Goal: Information Seeking & Learning: Check status

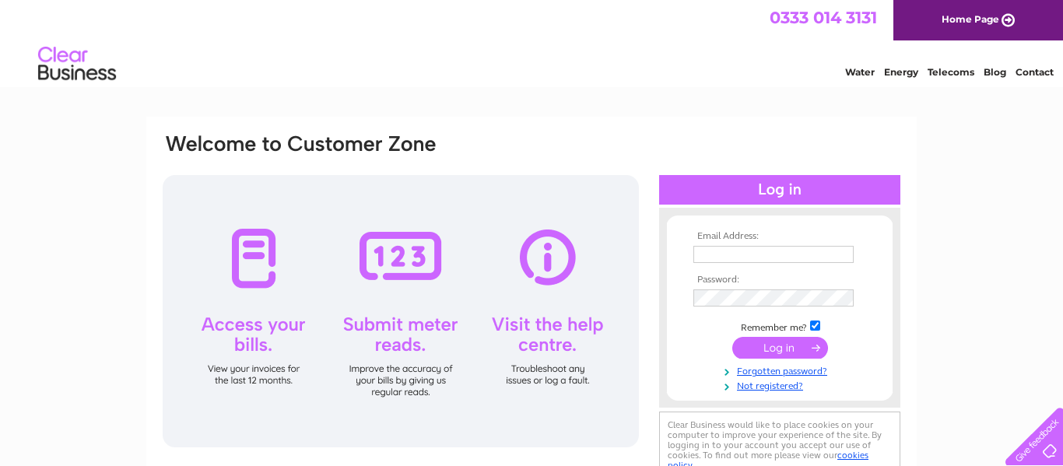
type input "dkauto99@gmail.com"
click at [790, 349] on input "submit" at bounding box center [780, 348] width 96 height 22
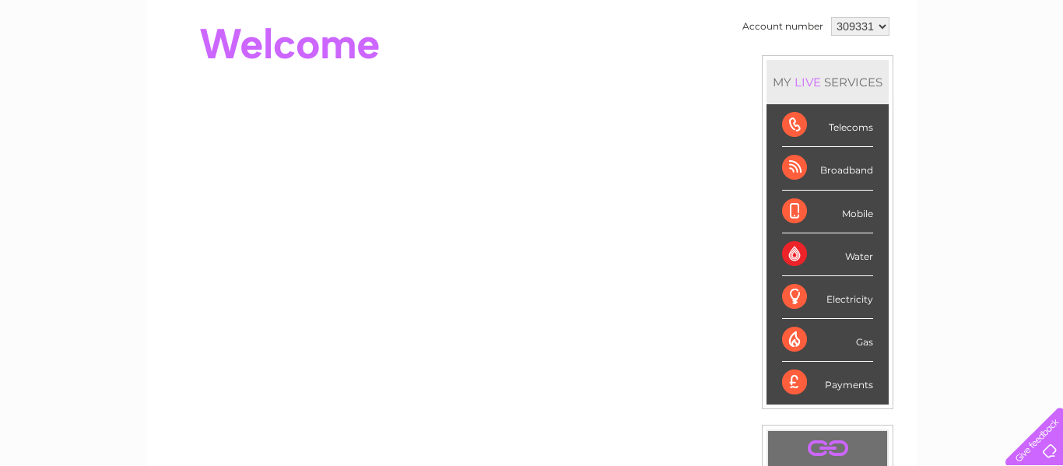
scroll to position [152, 0]
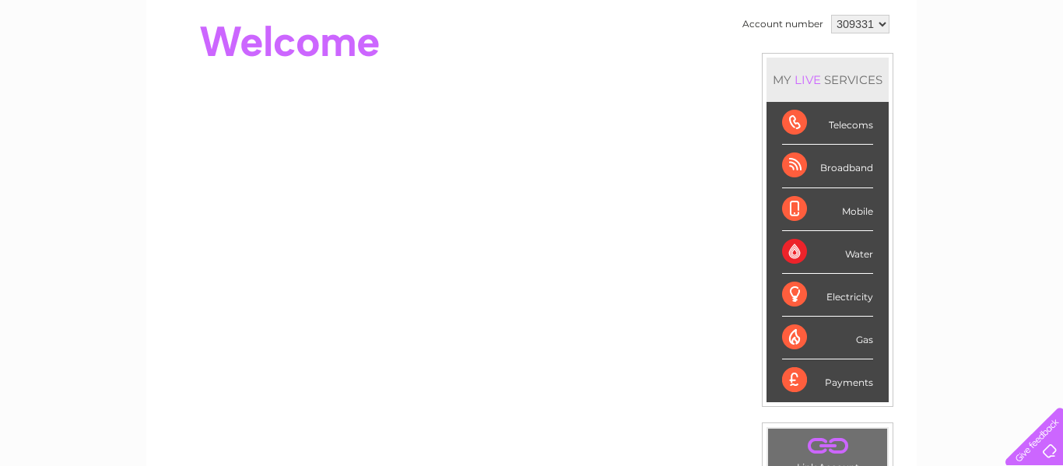
click at [816, 170] on div "Broadband" at bounding box center [827, 166] width 91 height 43
click at [795, 168] on div "Broadband" at bounding box center [827, 166] width 91 height 43
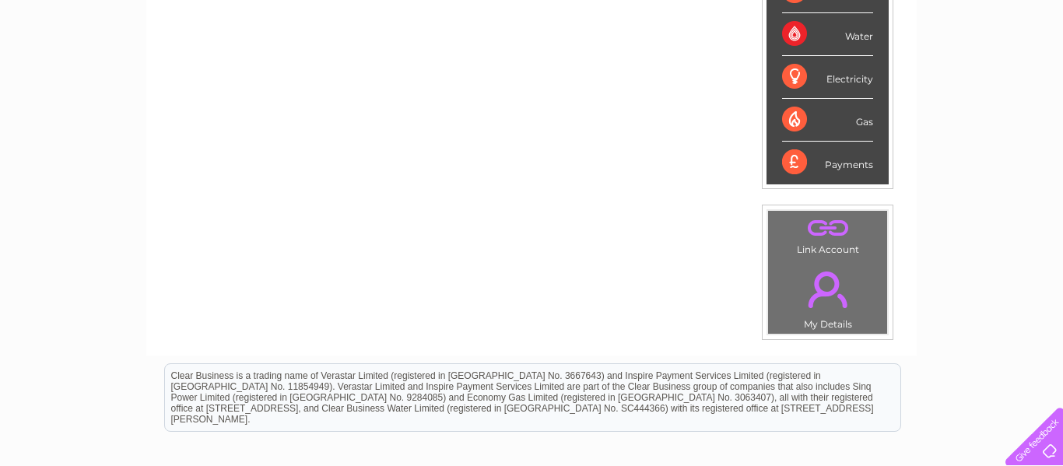
scroll to position [374, 0]
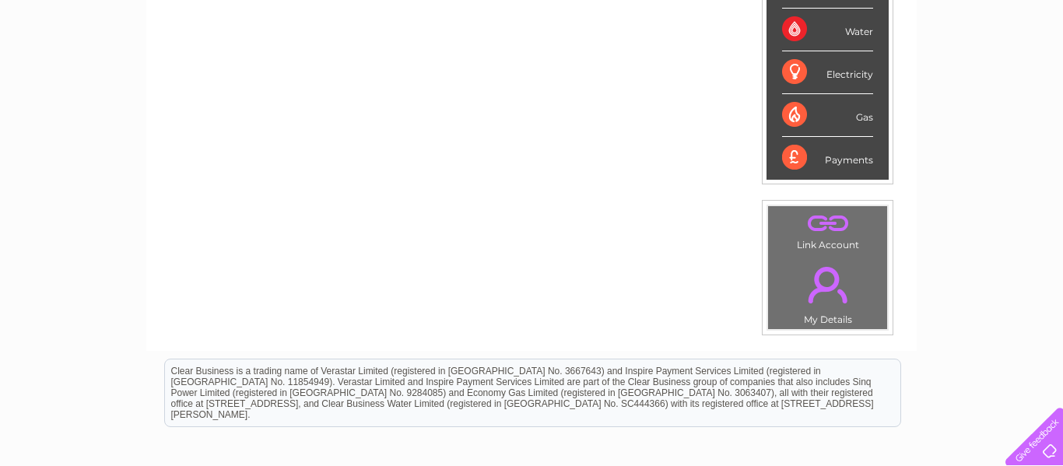
click at [823, 309] on link "." at bounding box center [827, 285] width 111 height 54
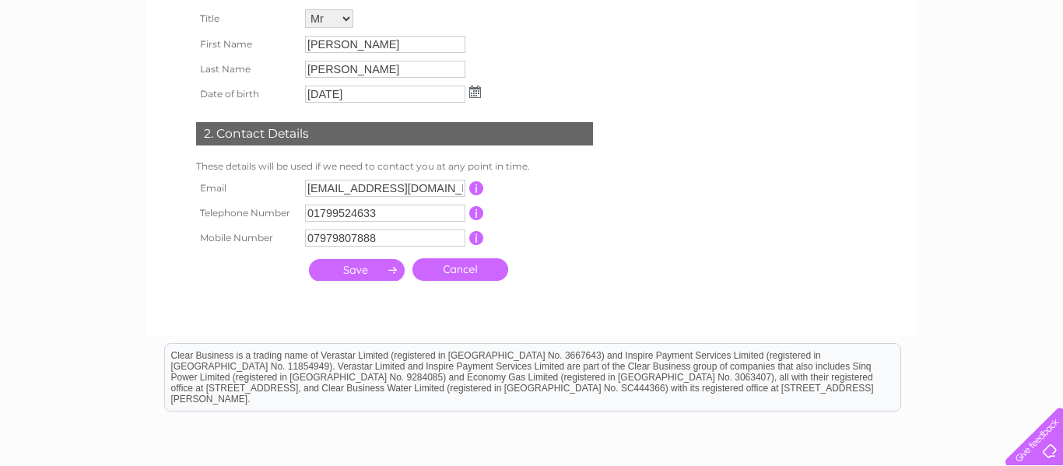
scroll to position [272, 0]
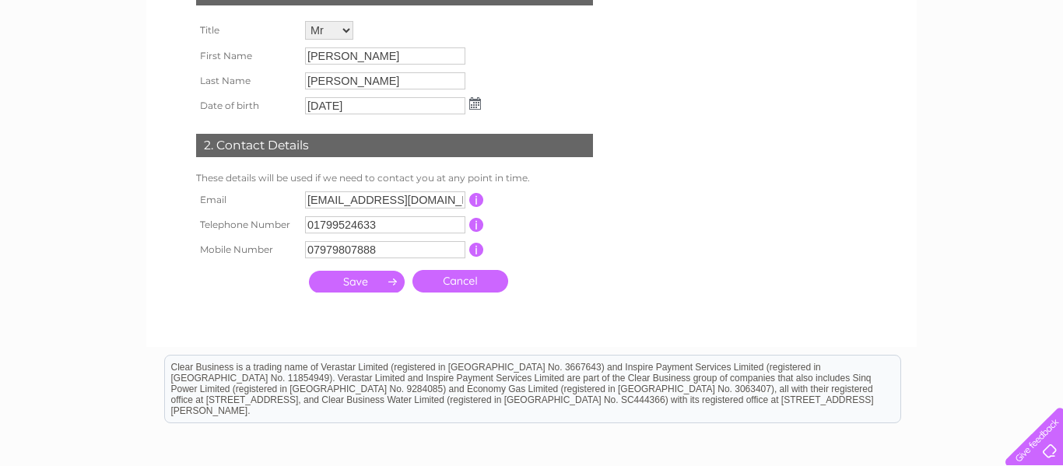
click at [339, 275] on input "submit" at bounding box center [357, 282] width 96 height 22
click at [345, 287] on input "submit" at bounding box center [357, 282] width 96 height 22
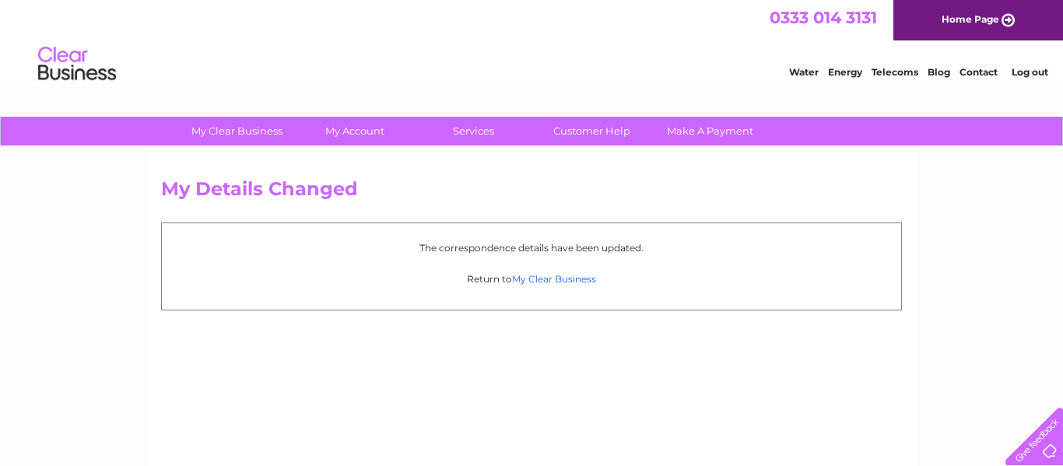
click at [575, 283] on link "My Clear Business" at bounding box center [554, 279] width 84 height 12
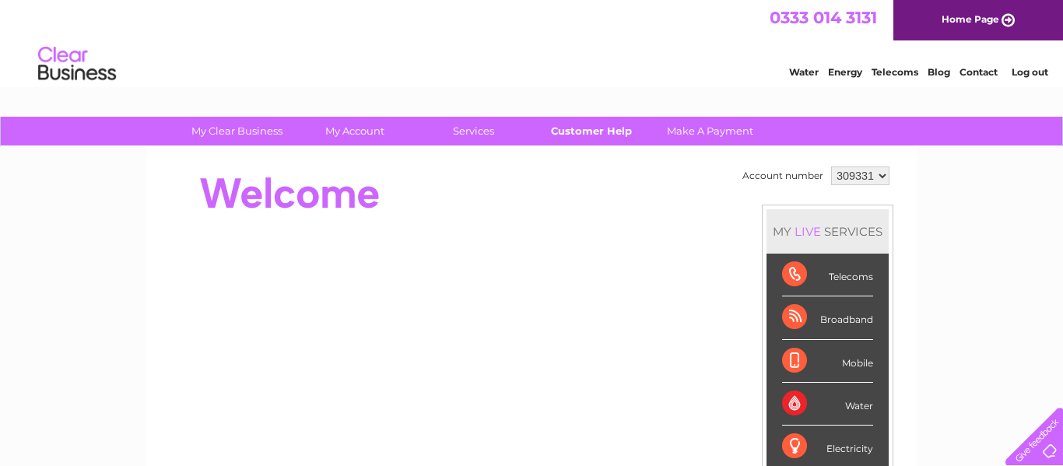
click at [607, 132] on link "Customer Help" at bounding box center [592, 131] width 128 height 29
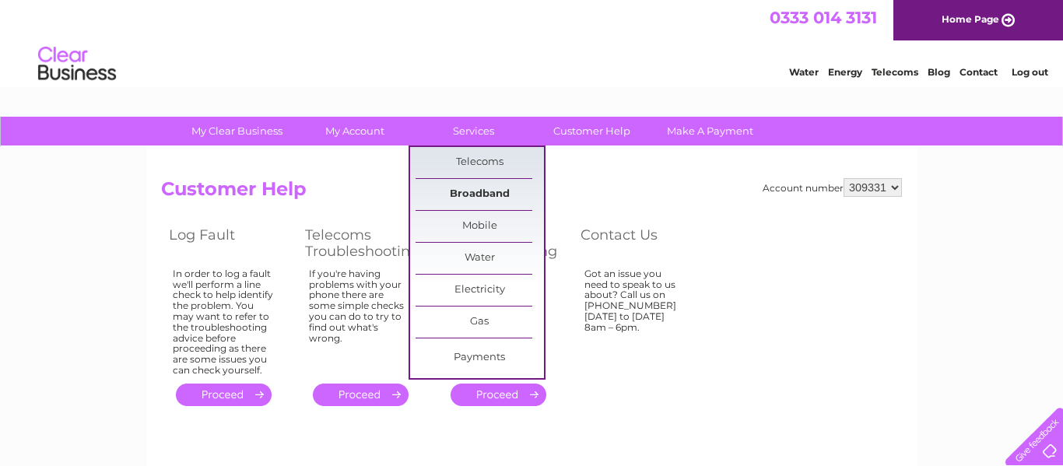
click at [476, 199] on link "Broadband" at bounding box center [480, 194] width 128 height 31
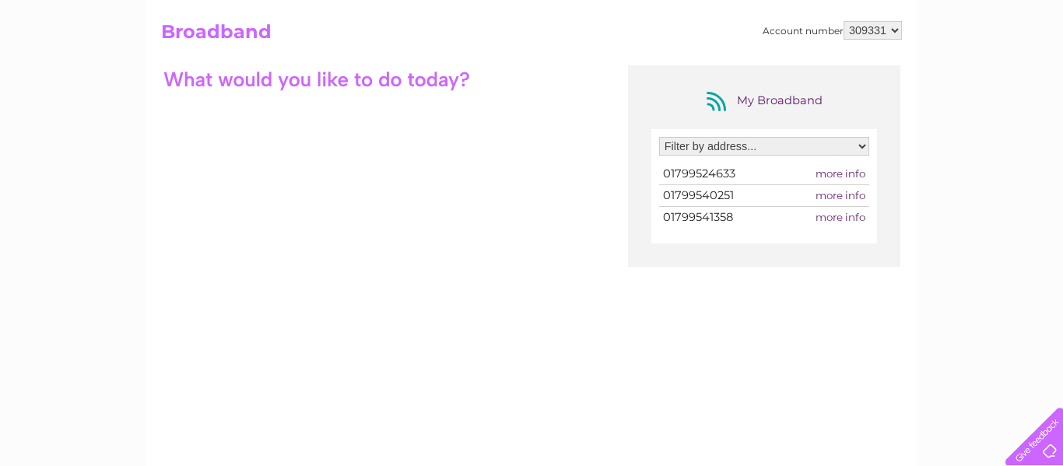
scroll to position [156, 0]
click at [704, 173] on span "01799524633" at bounding box center [699, 175] width 72 height 14
click at [827, 178] on span "more info" at bounding box center [841, 175] width 50 height 12
click at [844, 160] on div "Filter by address... D & K Auto Electrical, High Street, Newport, Saffron Walde…" at bounding box center [764, 152] width 210 height 26
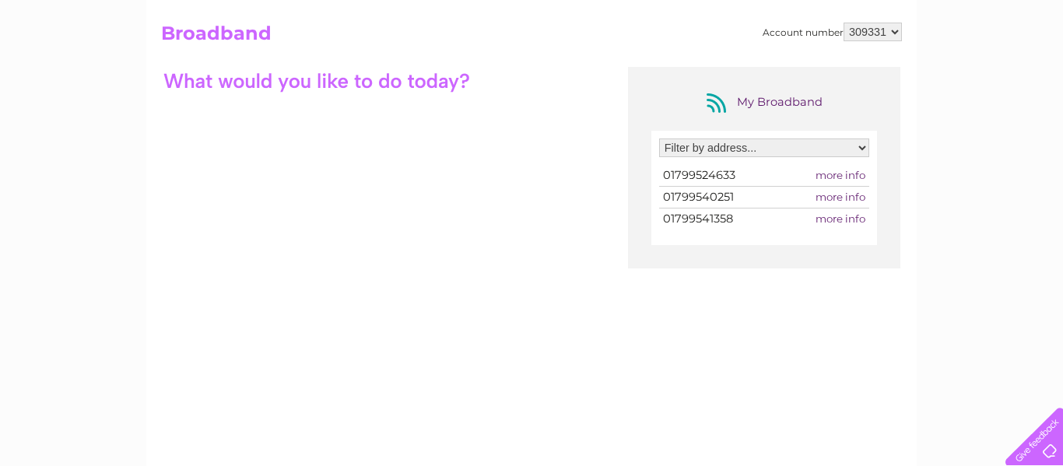
click at [852, 145] on select "Filter by address... D & K Auto Electrical, High Street, Newport, Saffron Walde…" at bounding box center [764, 148] width 210 height 19
select select "2066581"
click at [659, 139] on select "Filter by address... D & K Auto Electrical, High Street, Newport, Saffron Walde…" at bounding box center [764, 148] width 210 height 19
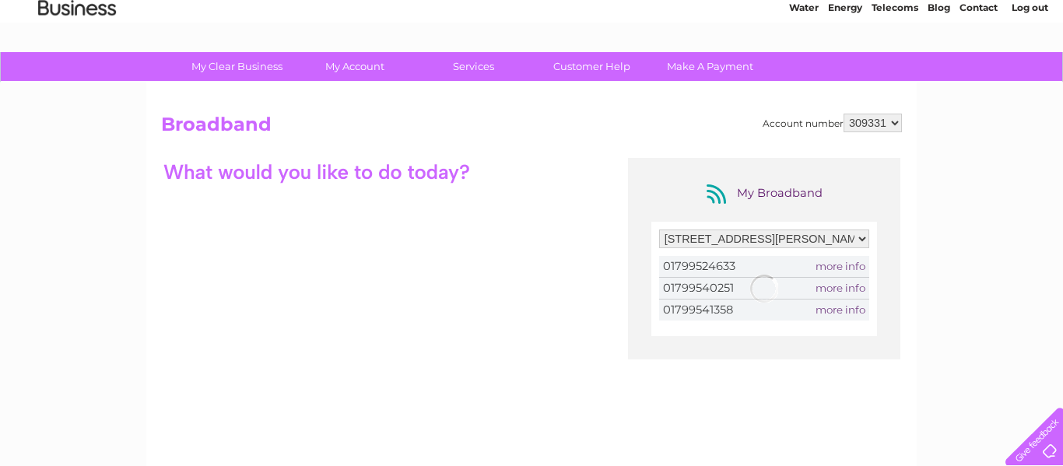
scroll to position [61, 0]
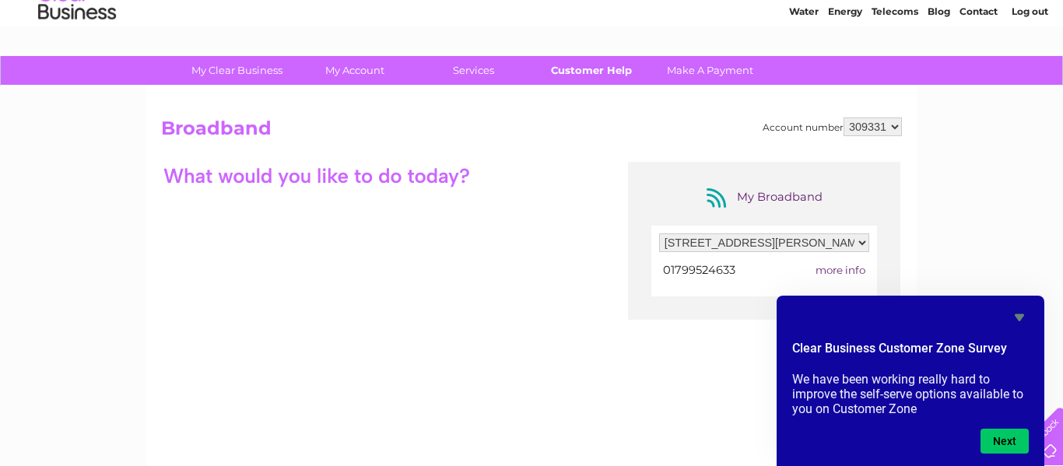
click at [606, 71] on link "Customer Help" at bounding box center [592, 70] width 128 height 29
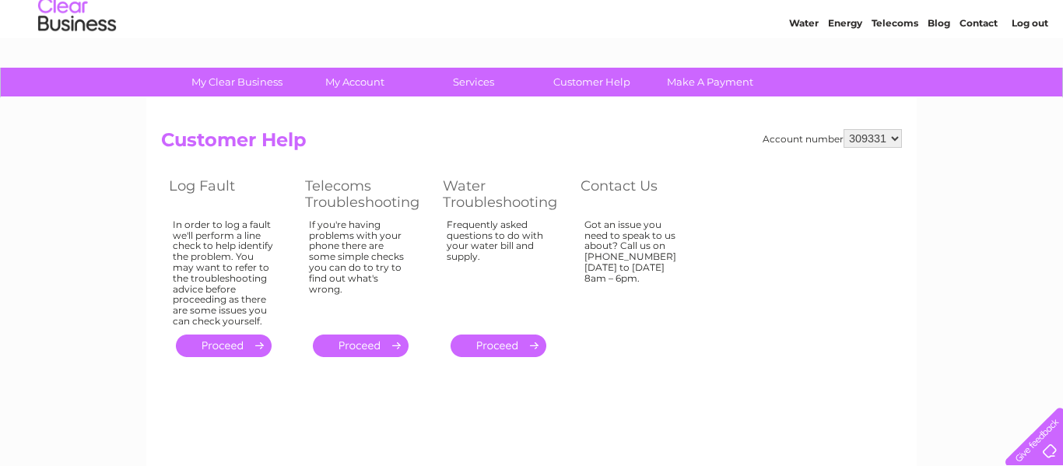
scroll to position [58, 0]
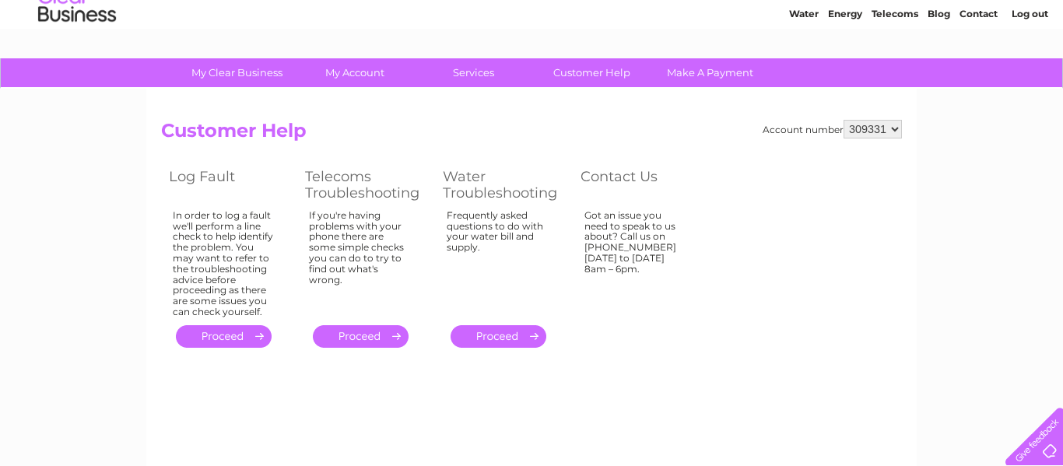
click at [240, 344] on link "." at bounding box center [224, 336] width 96 height 23
click at [236, 336] on link "." at bounding box center [224, 336] width 96 height 23
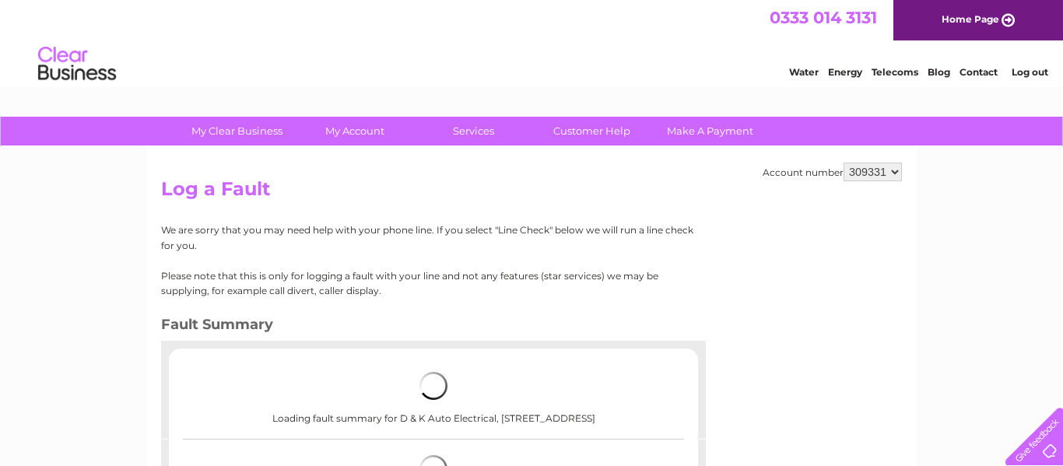
click at [236, 336] on h3 "Fault Summary" at bounding box center [427, 327] width 533 height 27
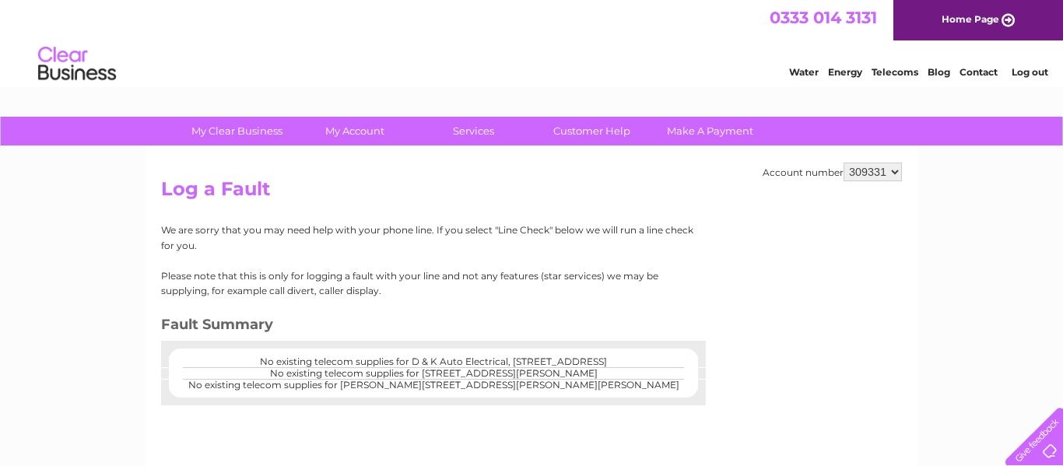
click at [979, 72] on link "Contact" at bounding box center [979, 72] width 38 height 12
